Goal: Task Accomplishment & Management: Manage account settings

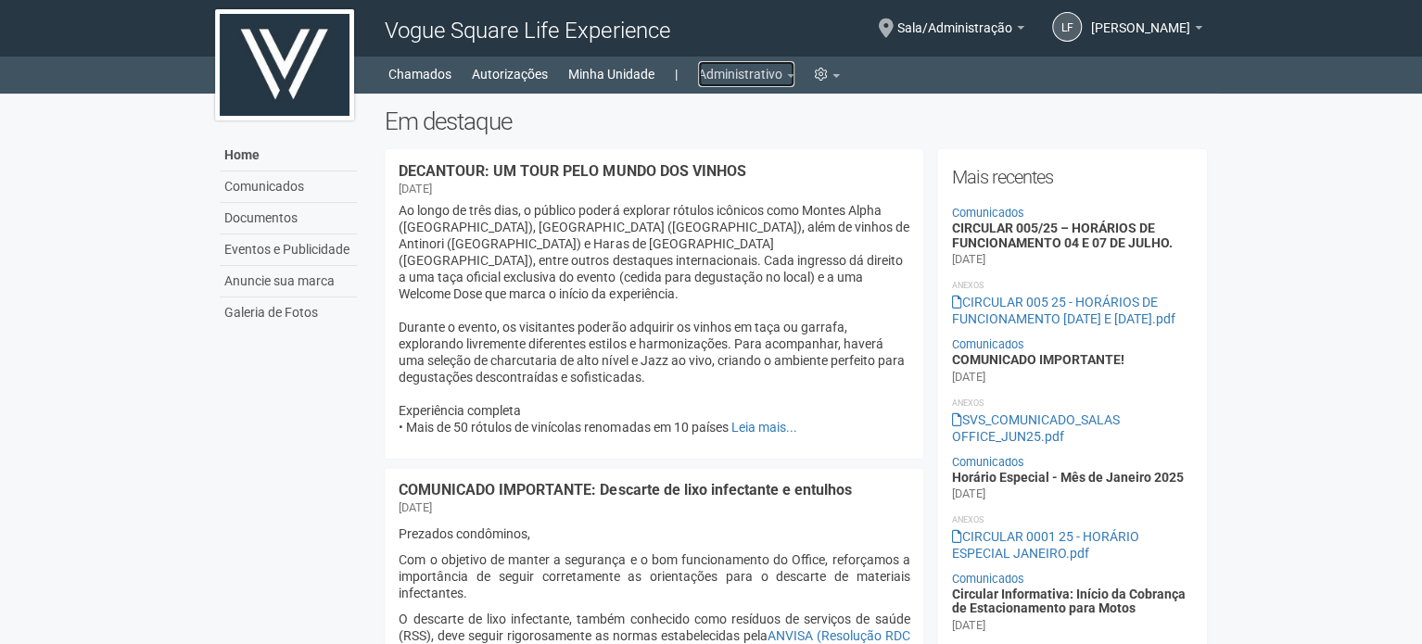
click at [706, 70] on link "Administrativo" at bounding box center [746, 74] width 96 height 26
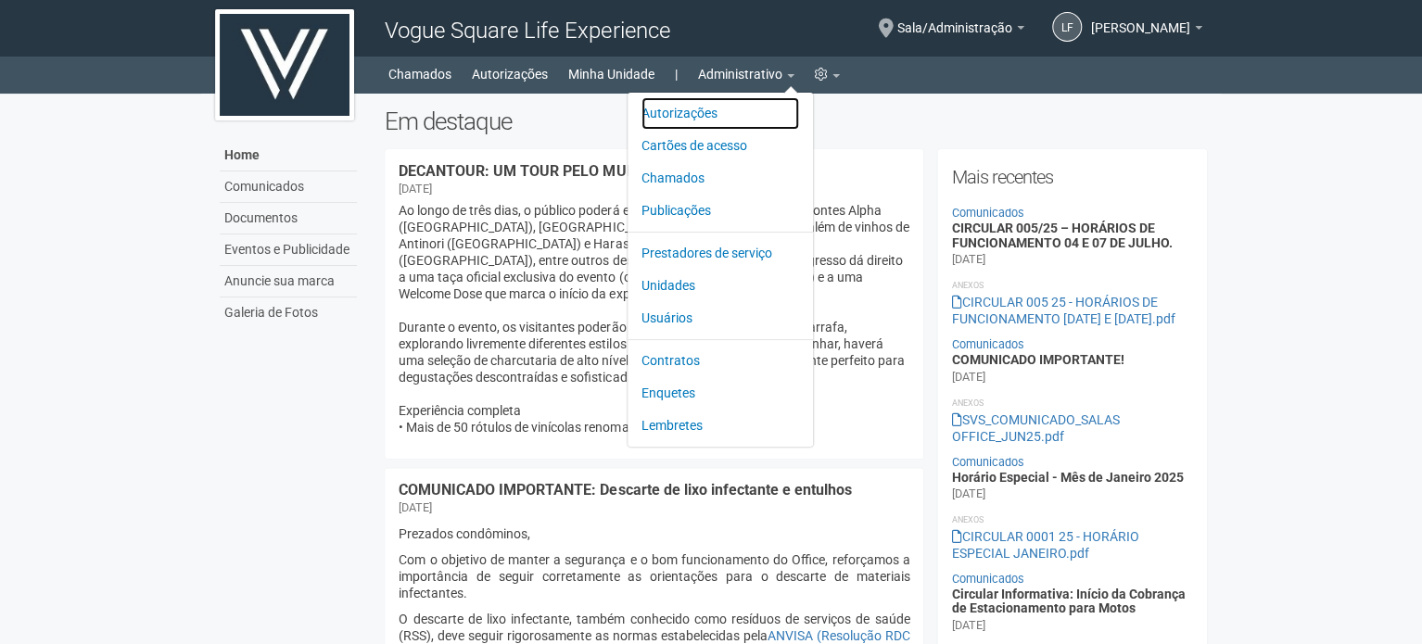
click at [706, 99] on link "Autorizações" at bounding box center [720, 113] width 158 height 32
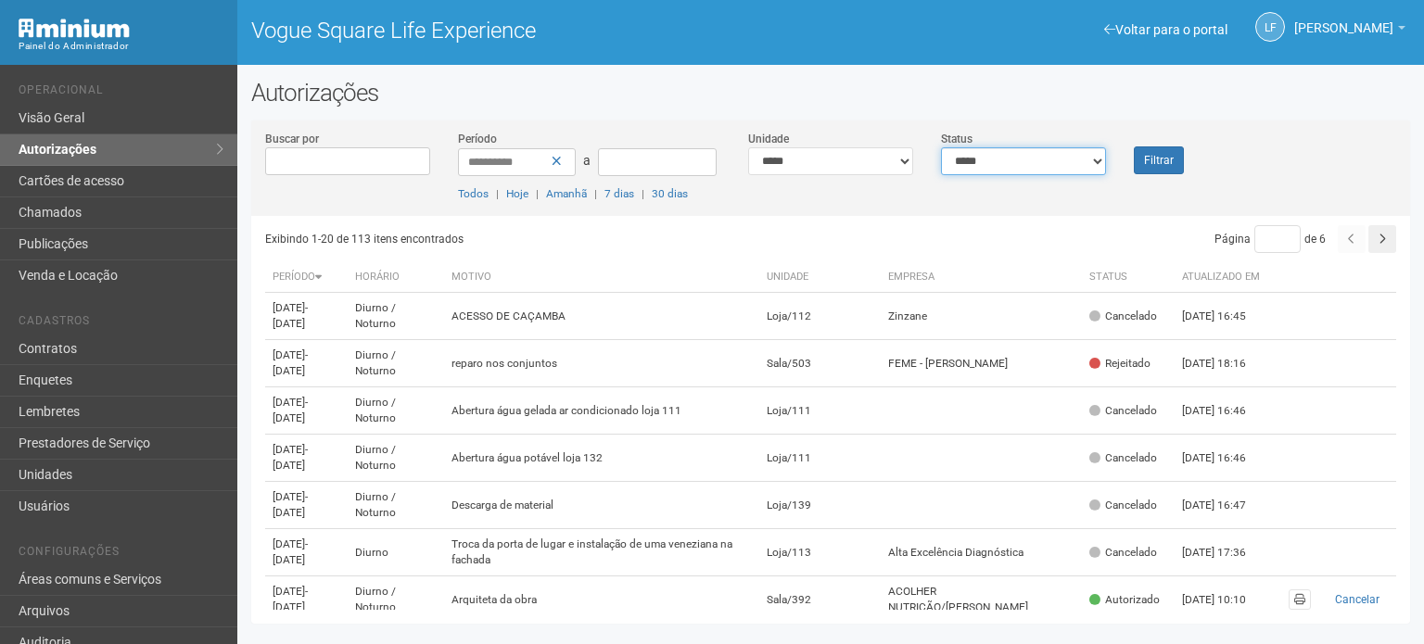
click at [1010, 151] on select "**********" at bounding box center [1023, 161] width 165 height 28
select select "*"
click at [941, 147] on select "**********" at bounding box center [1023, 161] width 165 height 28
click at [1153, 169] on button "Filtrar" at bounding box center [1158, 160] width 50 height 28
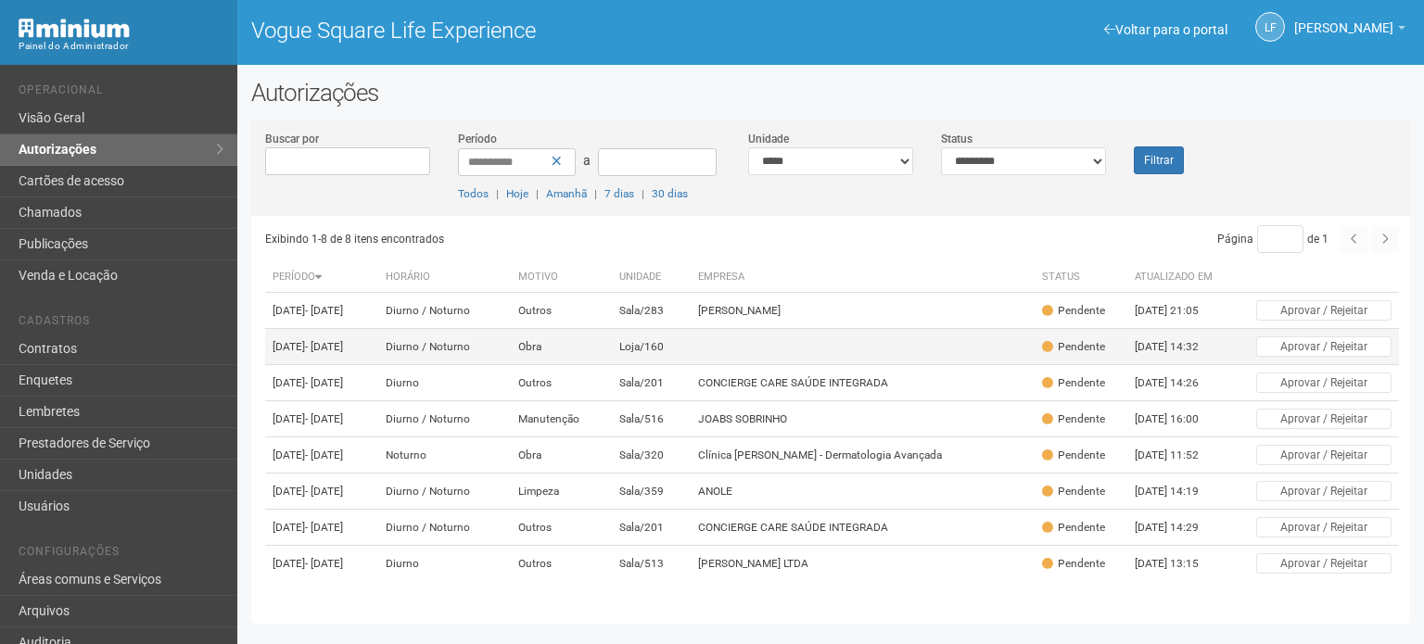
click at [753, 365] on td at bounding box center [862, 347] width 344 height 36
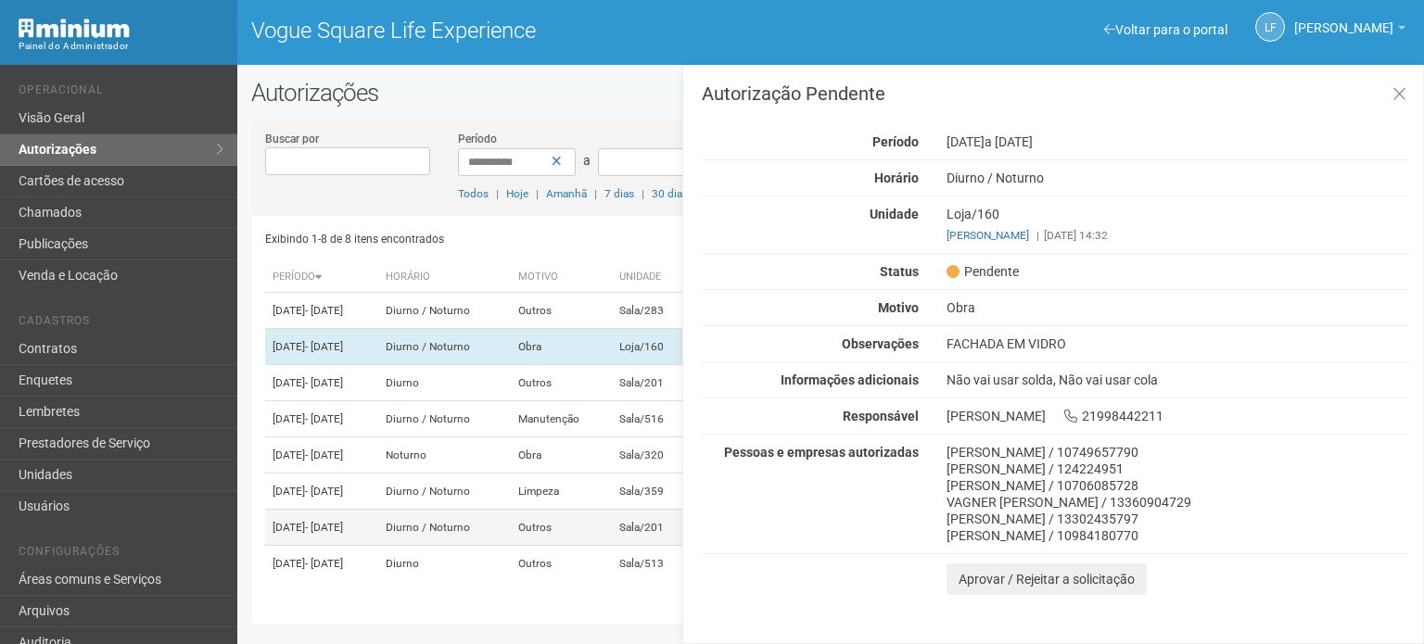
scroll to position [78, 0]
click at [510, 559] on td "Diurno" at bounding box center [444, 564] width 132 height 36
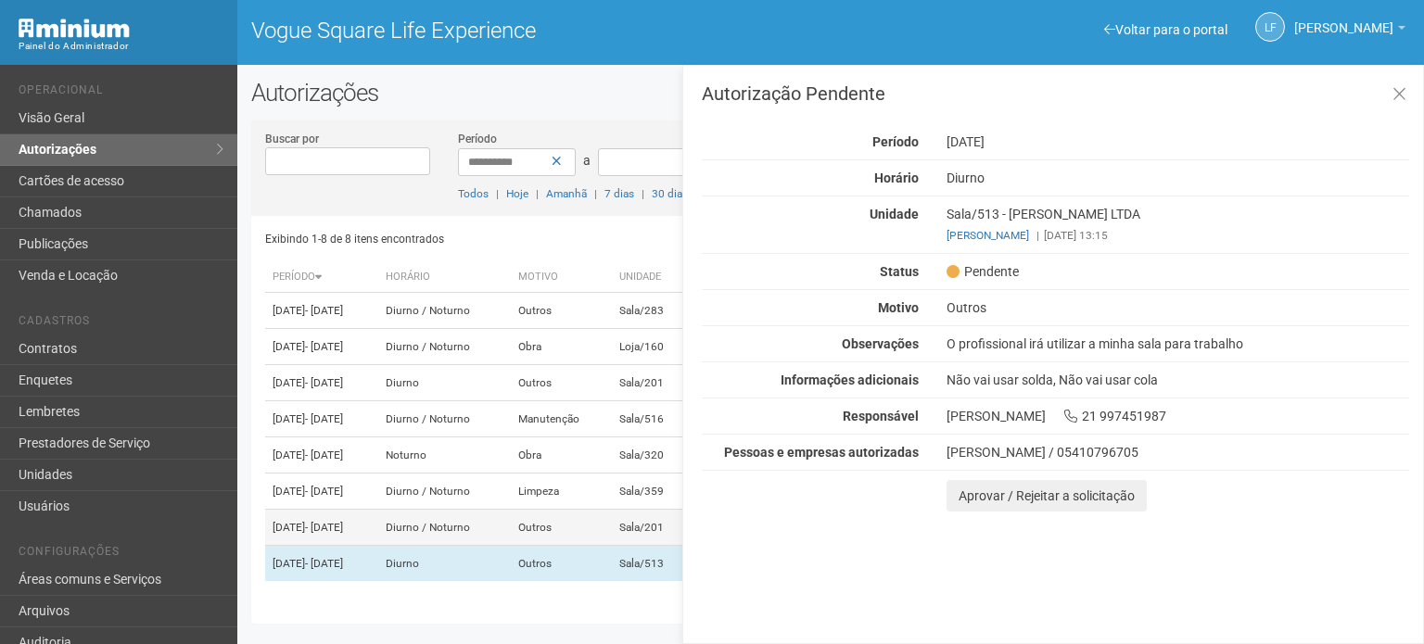
click at [510, 517] on td "Diurno / Noturno" at bounding box center [444, 528] width 132 height 36
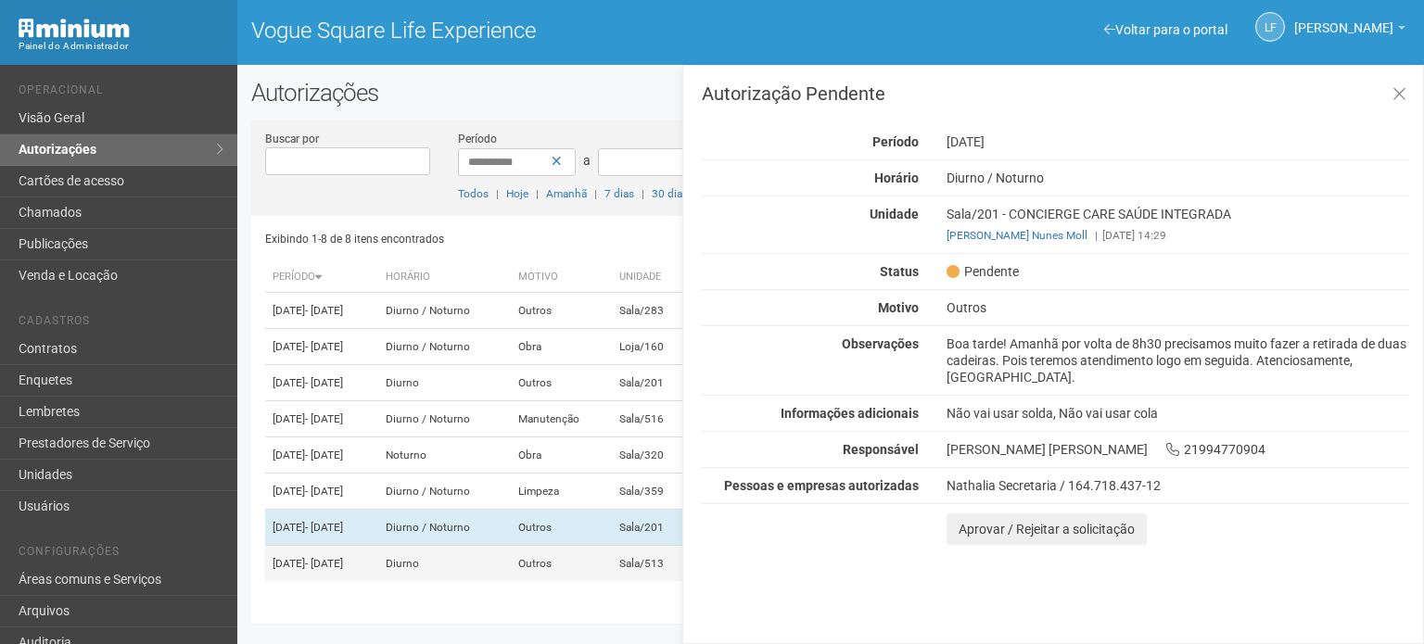
click at [510, 559] on td "Diurno" at bounding box center [444, 564] width 132 height 36
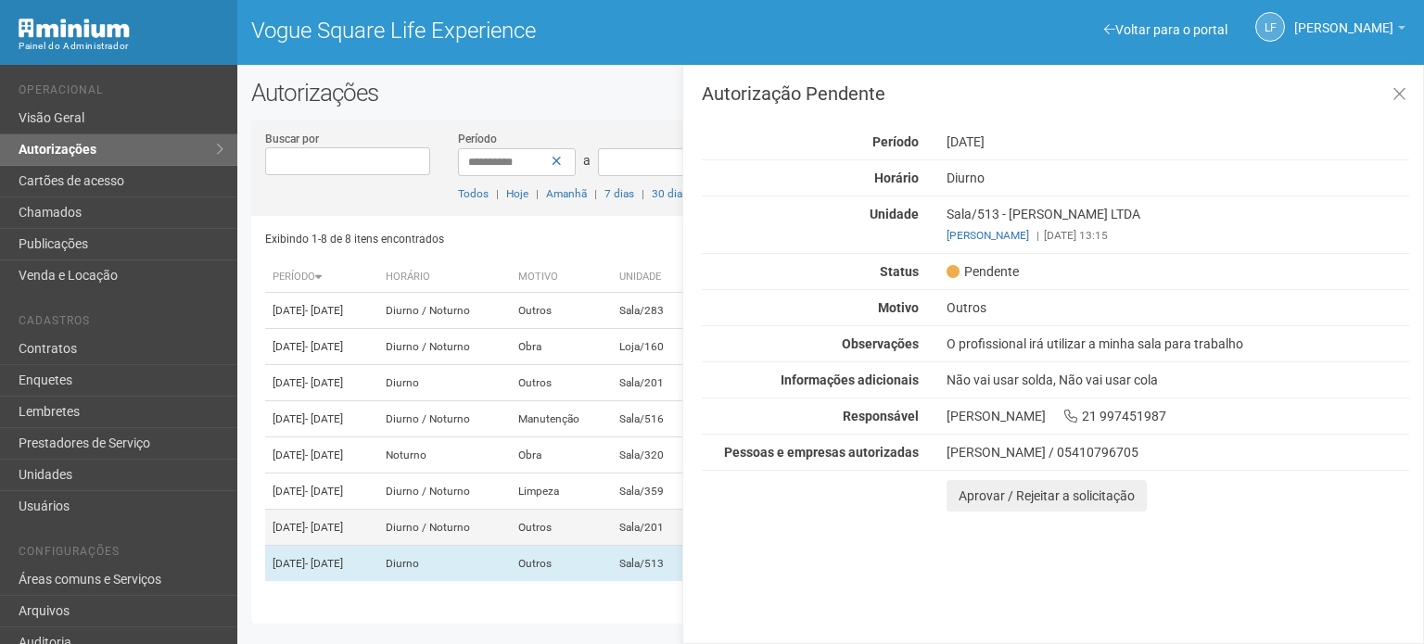
click at [563, 537] on td "Outros" at bounding box center [561, 528] width 101 height 36
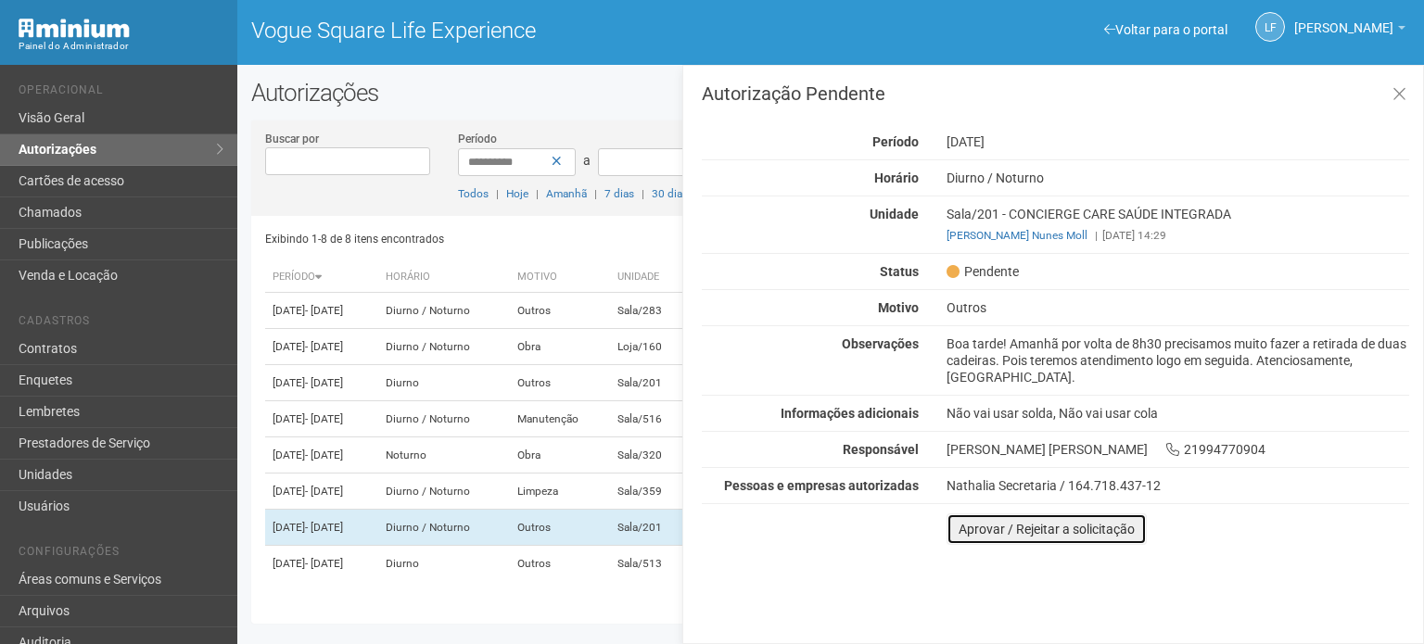
click at [963, 527] on button "Aprovar / Rejeitar a solicitação" at bounding box center [1046, 529] width 200 height 32
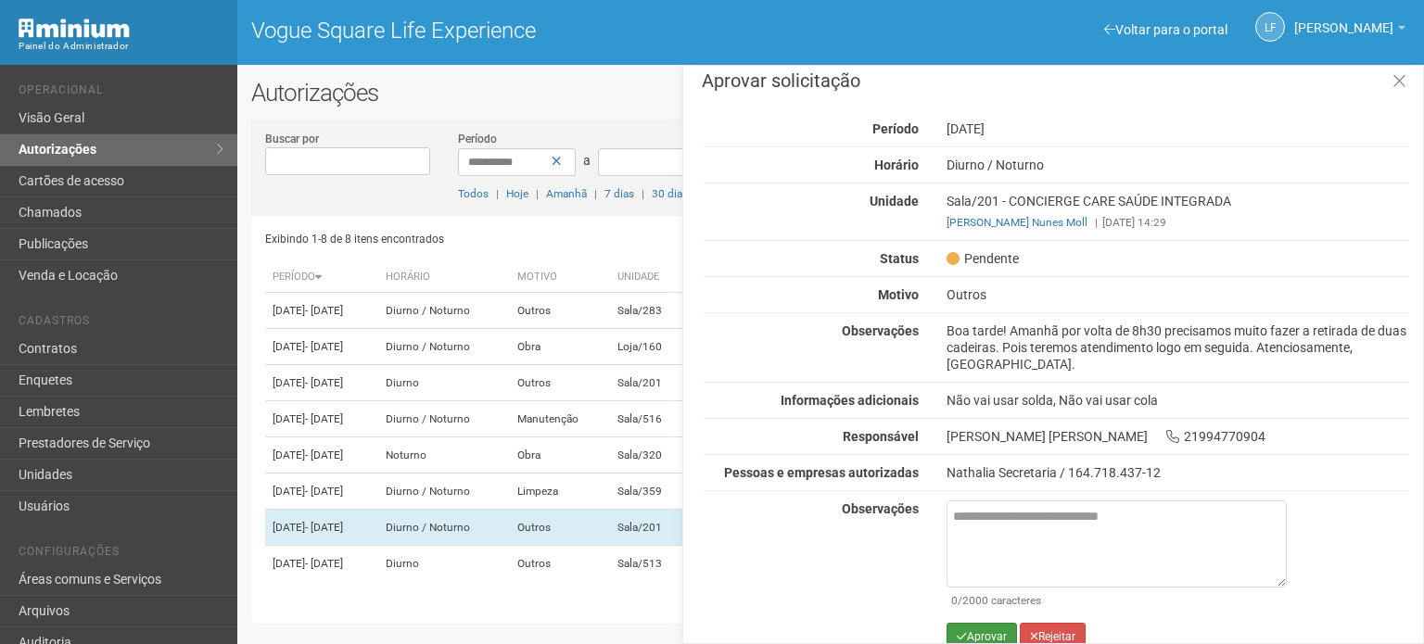
scroll to position [31, 0]
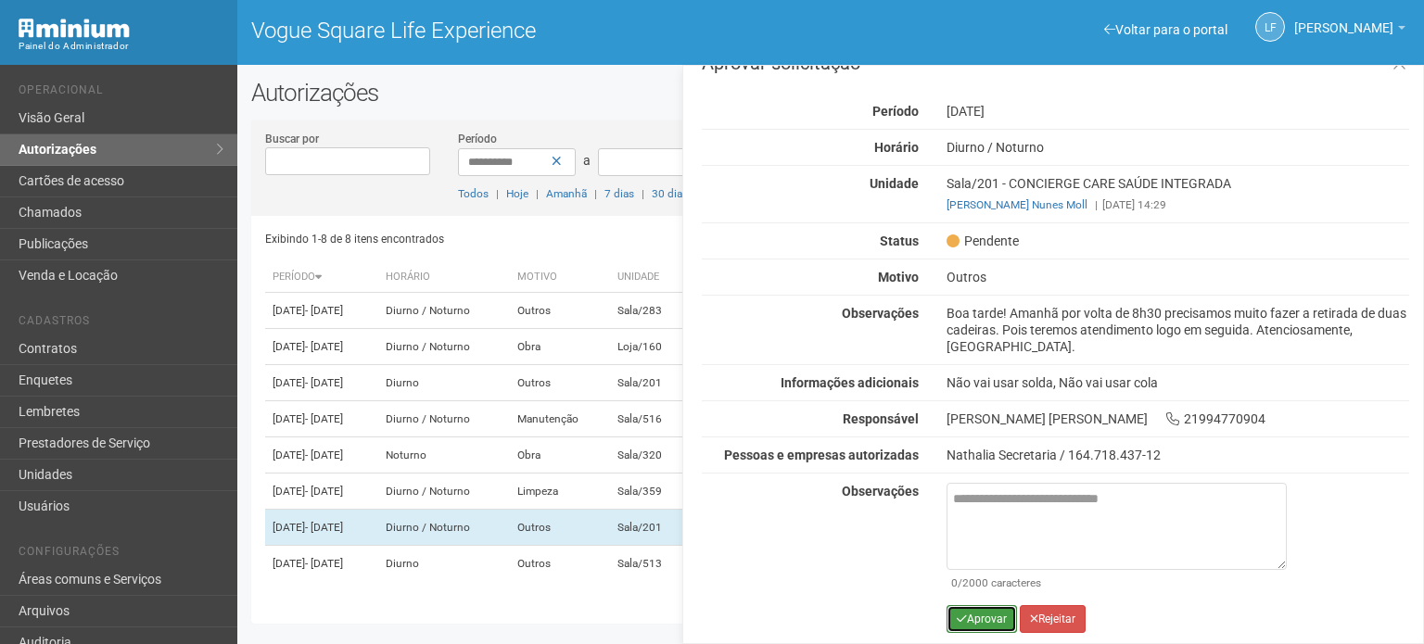
click at [979, 605] on button "Aprovar" at bounding box center [981, 619] width 70 height 28
